Goal: Transaction & Acquisition: Subscribe to service/newsletter

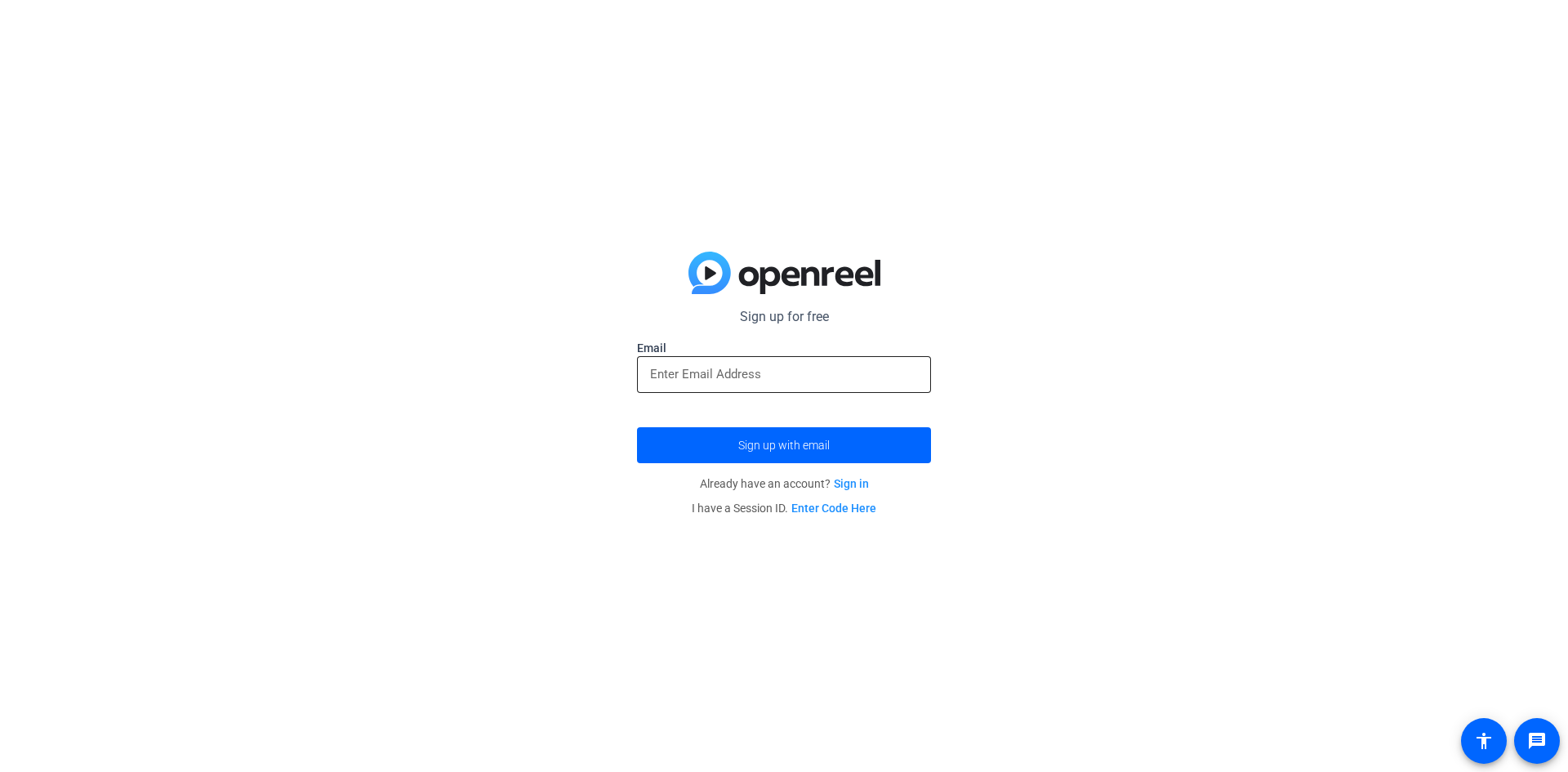
click at [745, 383] on input "email" at bounding box center [784, 373] width 268 height 19
click at [768, 445] on span "Sign up with email" at bounding box center [784, 445] width 92 height 0
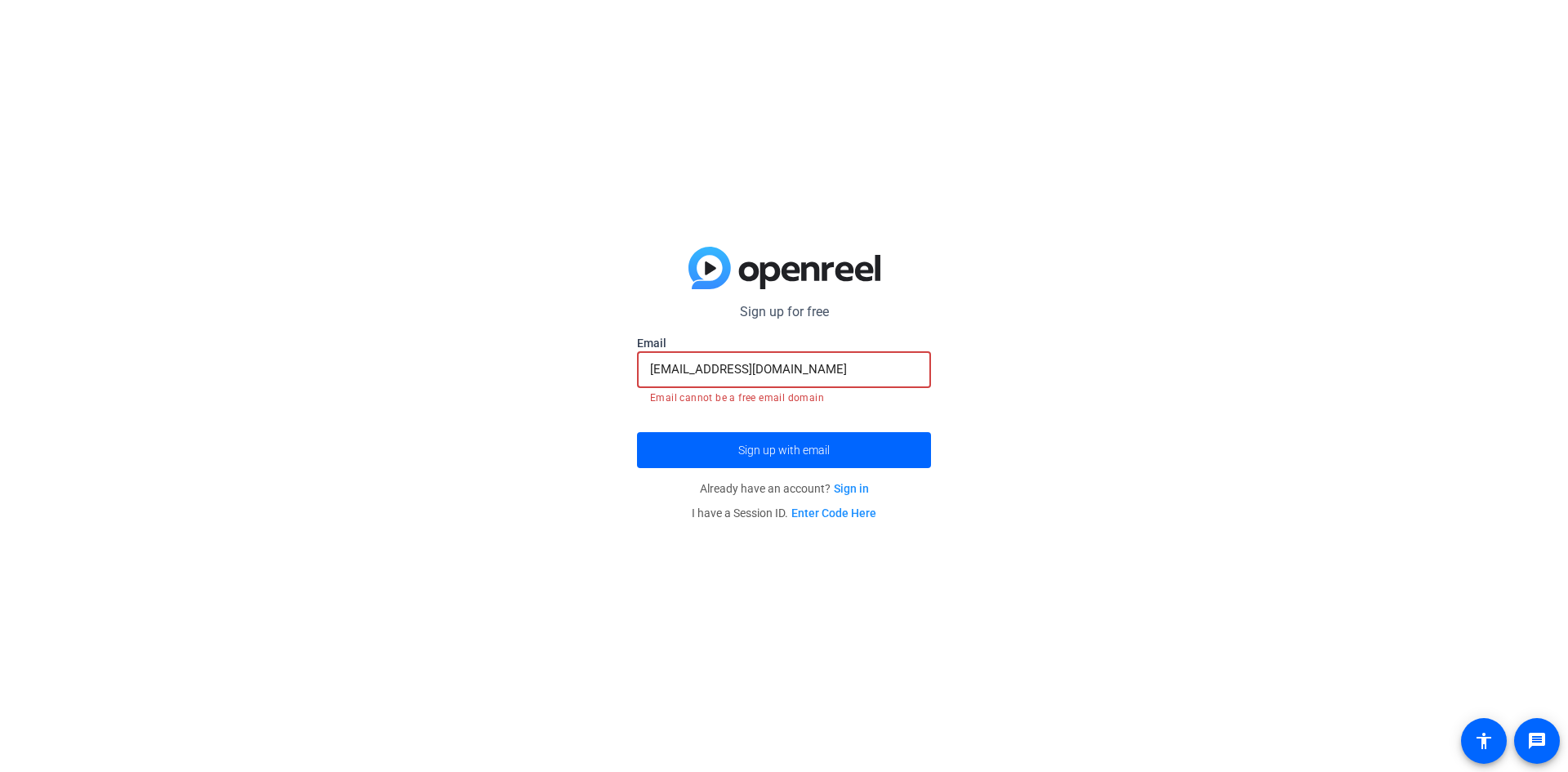
drag, startPoint x: 822, startPoint y: 367, endPoint x: 578, endPoint y: 389, distance: 245.0
click at [578, 389] on div "Sign up for free [EMAIL_ADDRESS][DOMAIN_NAME] Email [EMAIL_ADDRESS][DOMAIN_NAME…" at bounding box center [784, 386] width 1568 height 772
click at [621, 407] on div "Sign up for free [EMAIL_ADDRESS][DOMAIN_NAME] Email [EMAIL_ADDRESS][DOMAIN_NAME…" at bounding box center [784, 386] width 1568 height 772
drag, startPoint x: 795, startPoint y: 373, endPoint x: 609, endPoint y: 373, distance: 186.0
click at [607, 402] on div "Sign up for free [EMAIL_ADDRESS][DOMAIN_NAME] Email [EMAIL_ADDRESS][DOMAIN_NAME…" at bounding box center [784, 386] width 1568 height 772
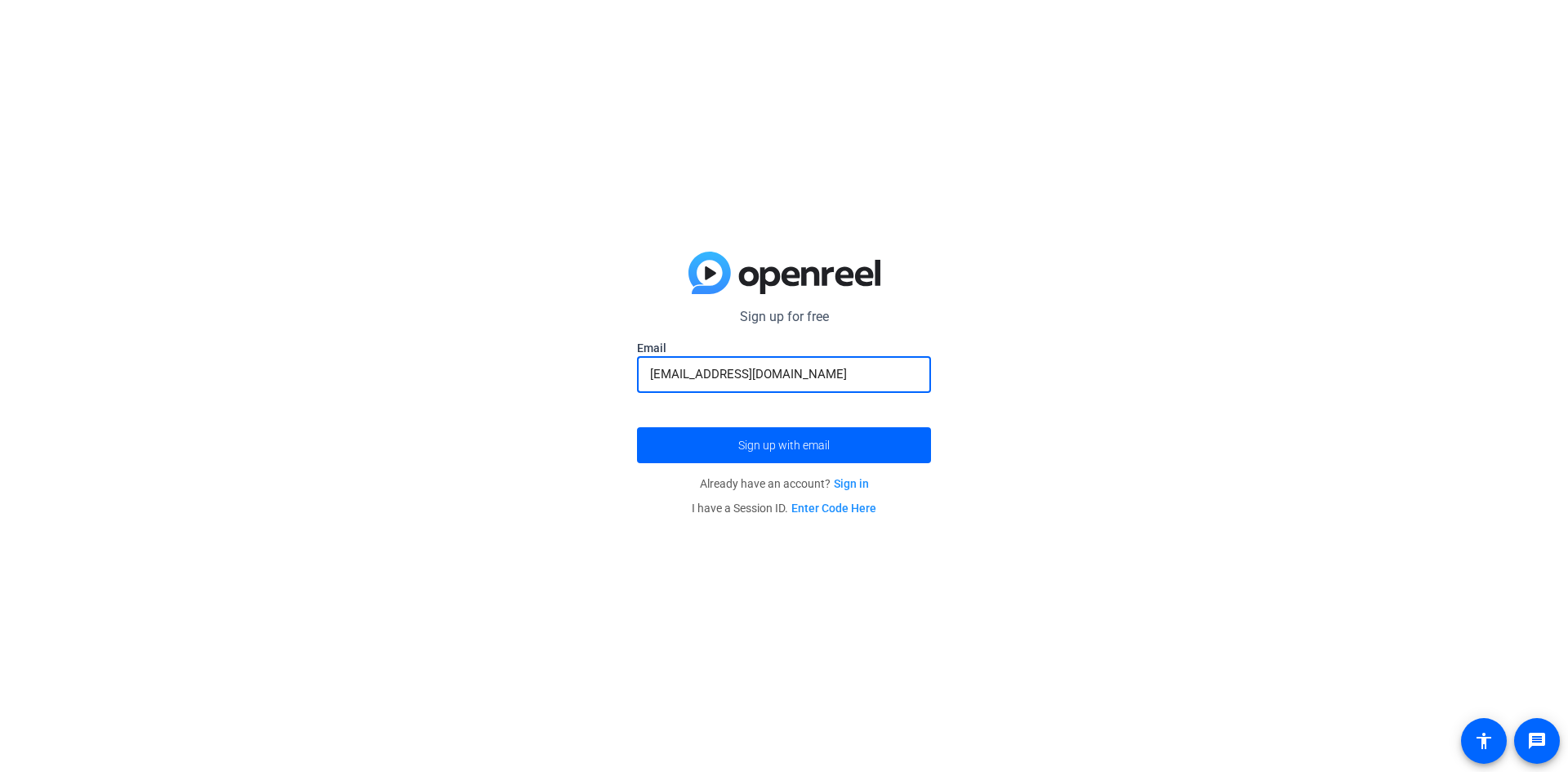
click at [637, 427] on button "Sign up with email" at bounding box center [784, 445] width 294 height 36
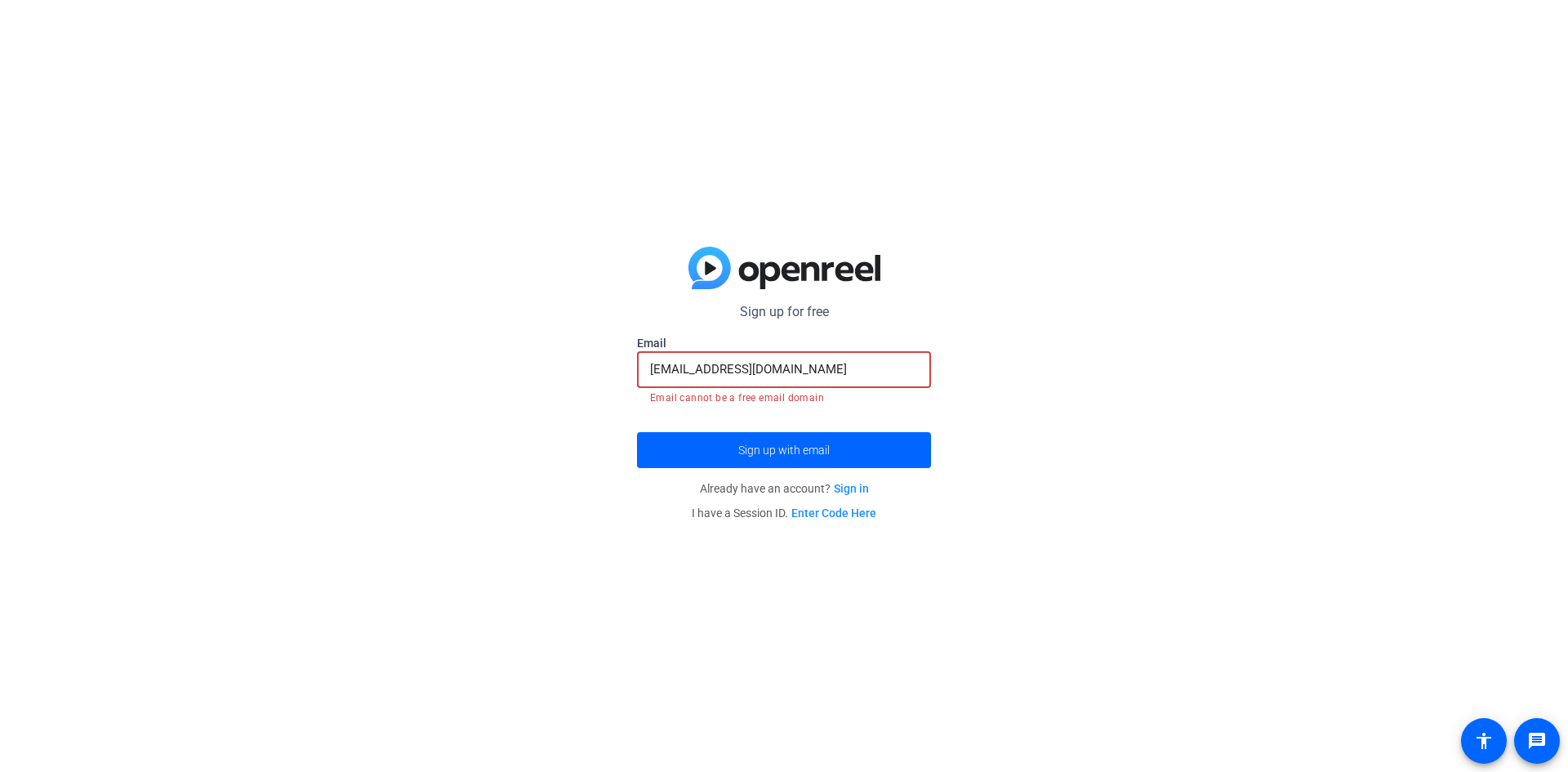
drag, startPoint x: 821, startPoint y: 361, endPoint x: 554, endPoint y: 369, distance: 267.1
click at [554, 369] on div "Sign up for free [EMAIL_ADDRESS][DOMAIN_NAME] Email [EMAIL_ADDRESS][DOMAIN_NAME…" at bounding box center [784, 386] width 1568 height 772
click at [674, 374] on input "[EMAIL_ADDRESS][DOMAIN_NAME]" at bounding box center [784, 368] width 268 height 19
click at [682, 372] on input "[EMAIL_ADDRESS][DOMAIN_NAME]" at bounding box center [784, 368] width 268 height 19
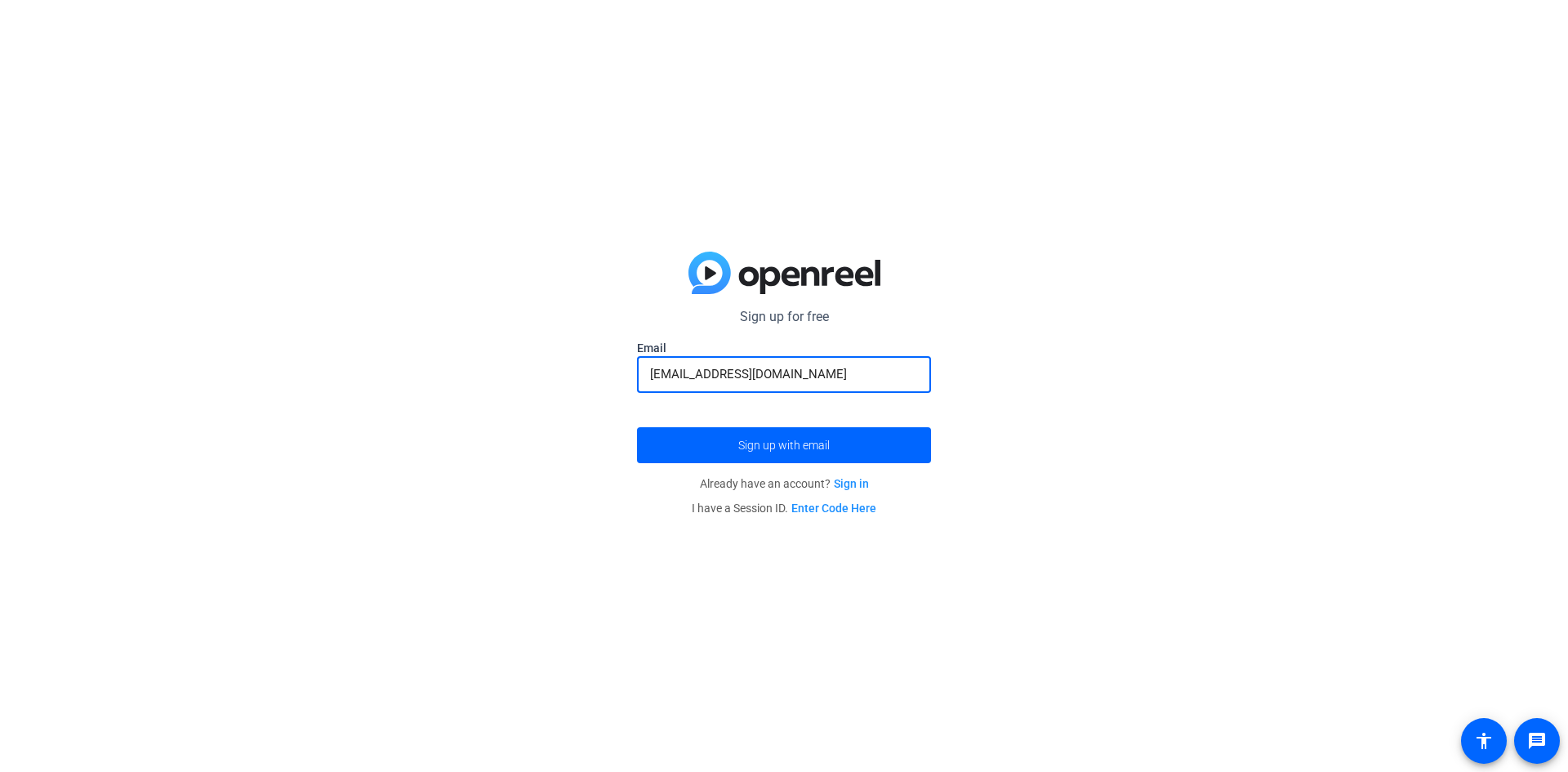
type input "[EMAIL_ADDRESS][DOMAIN_NAME]"
click at [637, 427] on button "Sign up with email" at bounding box center [784, 445] width 294 height 36
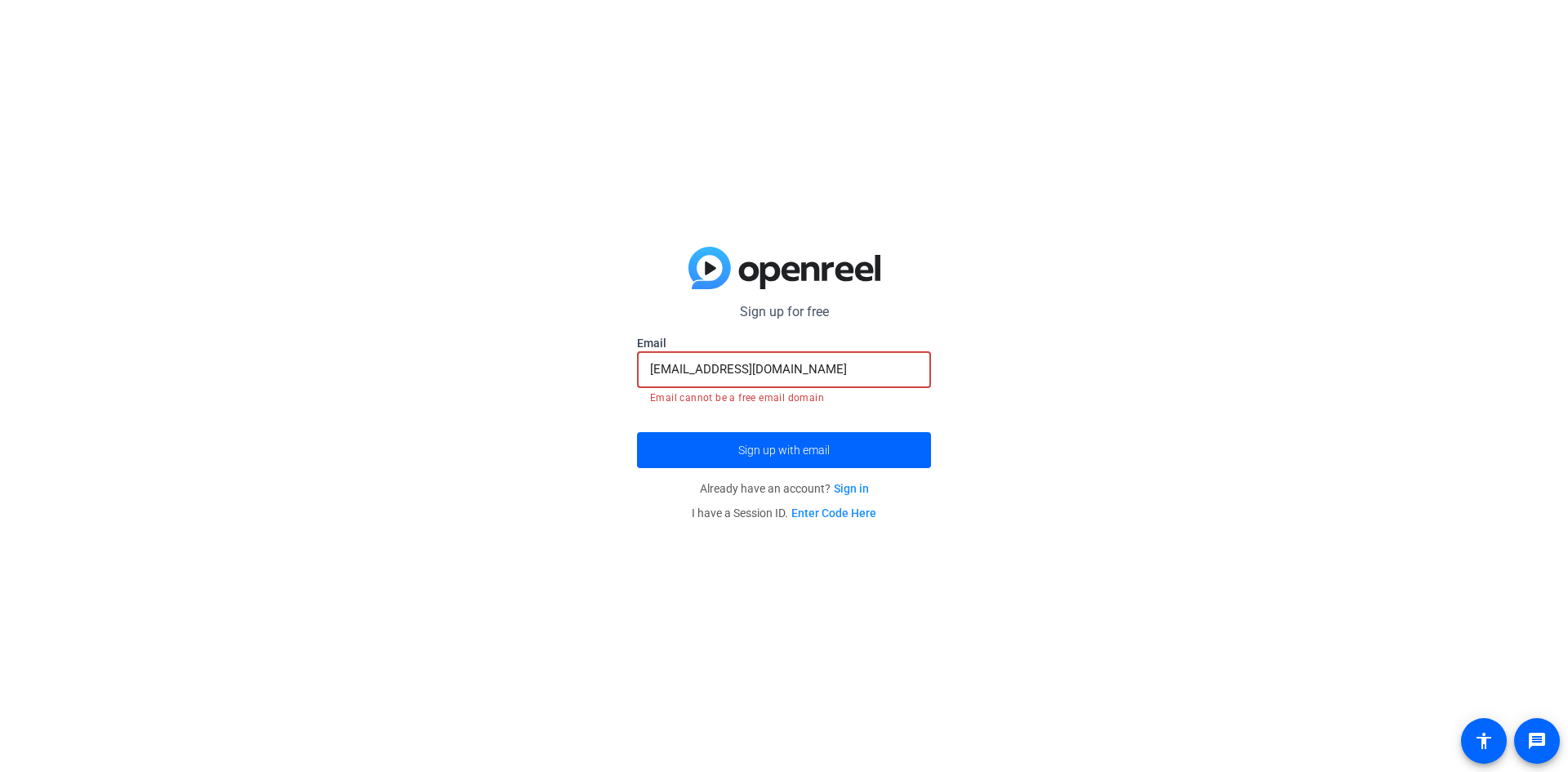
drag, startPoint x: 815, startPoint y: 367, endPoint x: 564, endPoint y: 374, distance: 251.1
click at [529, 369] on div "Sign up for free [EMAIL_ADDRESS][DOMAIN_NAME] Email [EMAIL_ADDRESS][DOMAIN_NAME…" at bounding box center [784, 386] width 1568 height 772
